Goal: Entertainment & Leisure: Consume media (video, audio)

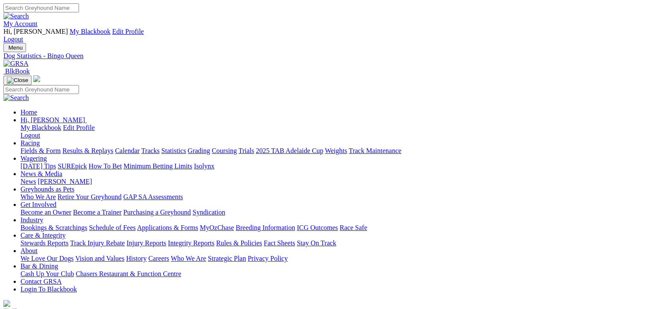
click at [113, 147] on link "Results & Replays" at bounding box center [87, 150] width 51 height 7
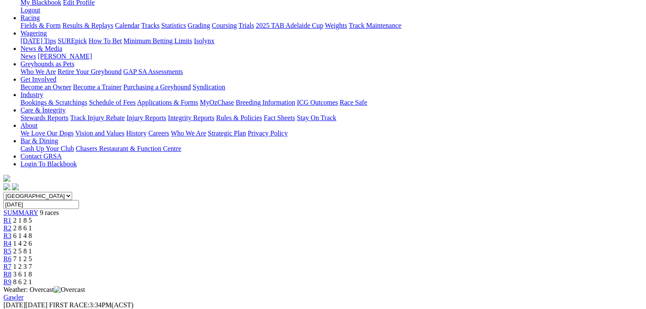
scroll to position [128, 0]
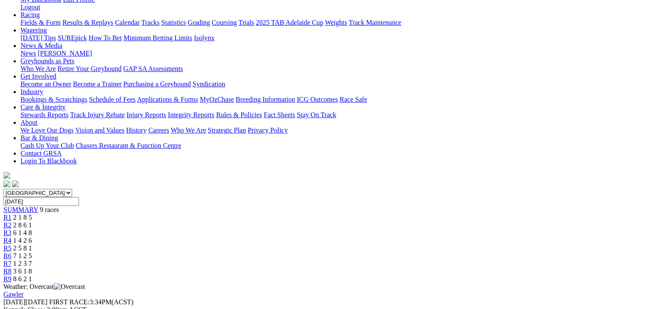
click at [32, 244] on span "2 5 8 1" at bounding box center [22, 247] width 19 height 7
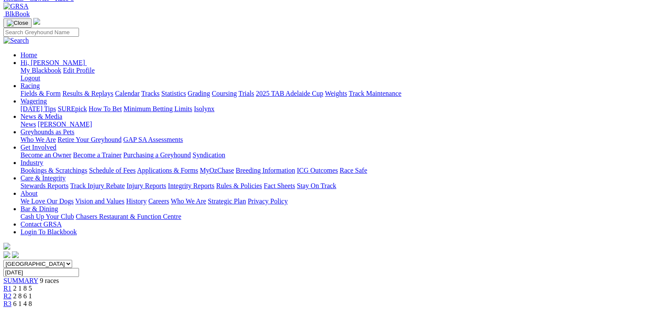
scroll to position [128, 0]
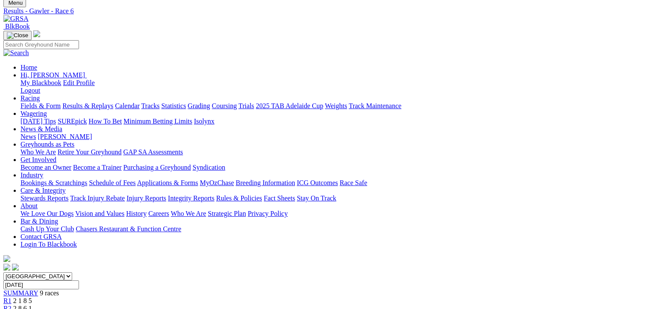
scroll to position [43, 0]
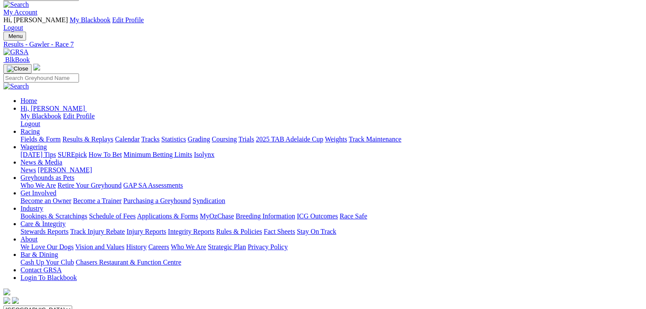
scroll to position [213, 0]
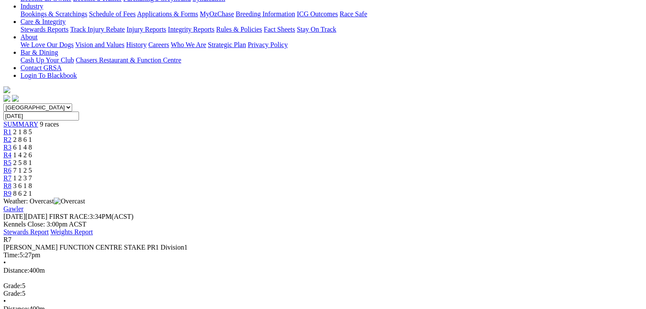
scroll to position [43, 0]
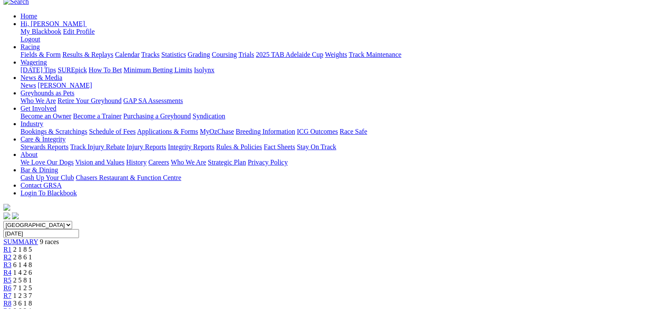
scroll to position [128, 0]
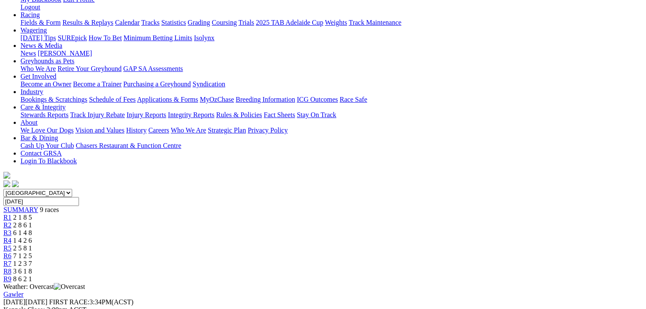
click at [564, 275] on div "R9 8 6 2 1" at bounding box center [322, 279] width 639 height 8
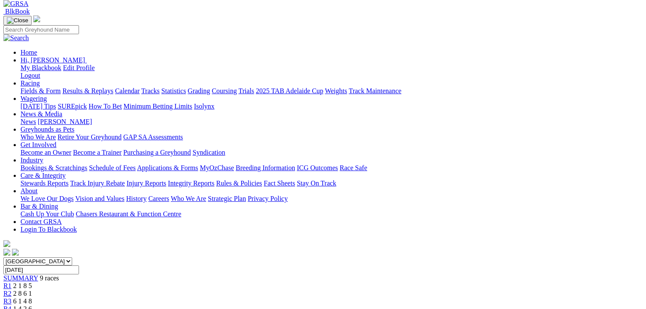
scroll to position [128, 0]
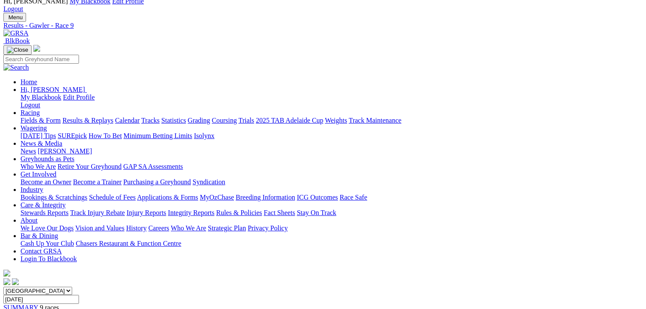
scroll to position [0, 0]
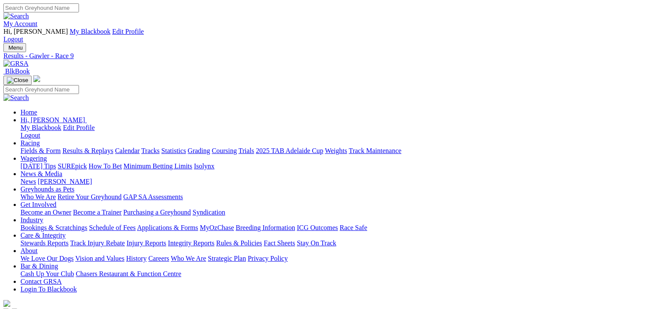
click at [44, 147] on link "Fields & Form" at bounding box center [40, 150] width 40 height 7
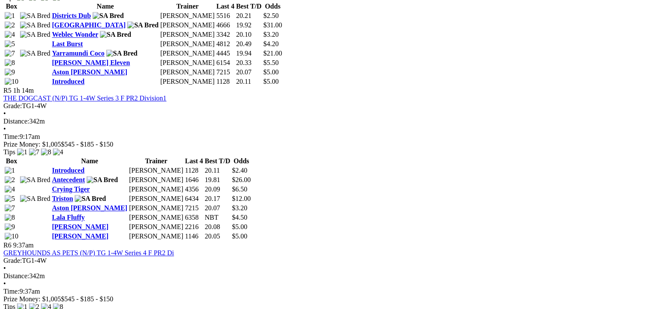
scroll to position [1025, 0]
